Goal: Task Accomplishment & Management: Manage account settings

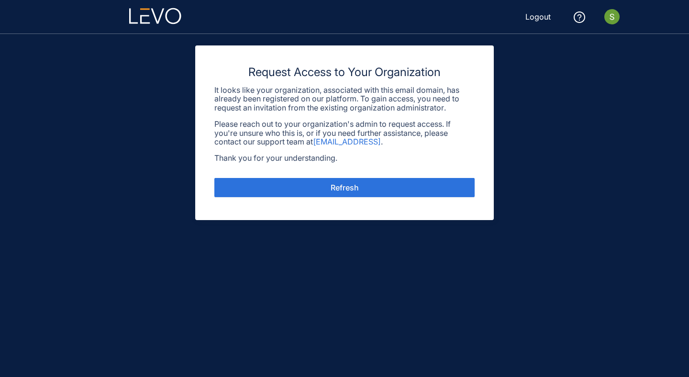
click at [574, 14] on icon at bounding box center [578, 16] width 11 height 11
click at [612, 18] on img at bounding box center [611, 16] width 15 height 15
click at [611, 18] on img at bounding box center [611, 16] width 15 height 15
click at [543, 19] on span "Logout" at bounding box center [537, 16] width 25 height 9
